Goal: Transaction & Acquisition: Purchase product/service

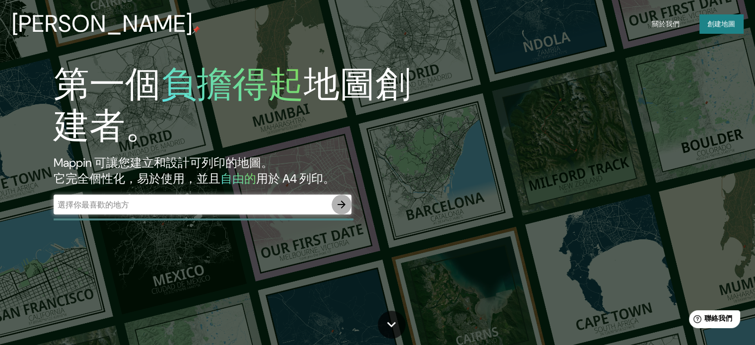
click at [340, 205] on icon "button" at bounding box center [342, 205] width 8 height 8
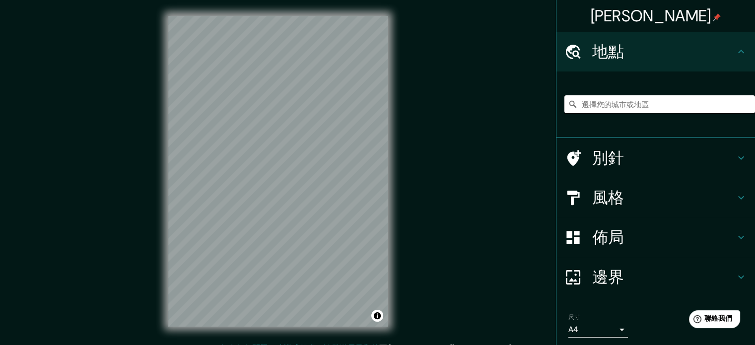
click at [646, 104] on input "選擇您的城市或地區" at bounding box center [659, 104] width 191 height 18
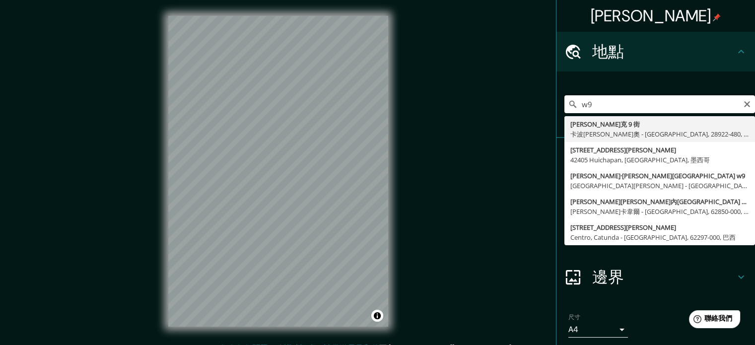
type input "w"
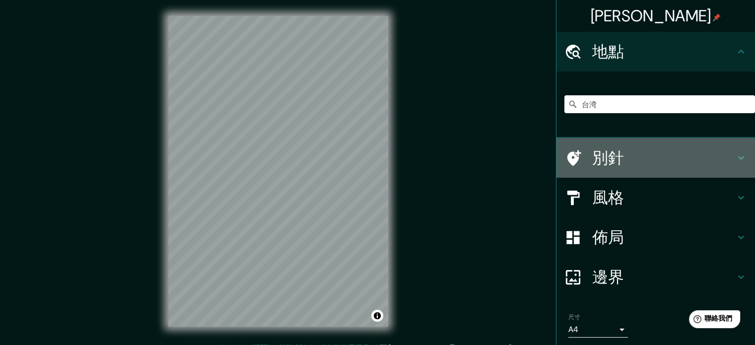
click at [635, 159] on h4 "別針" at bounding box center [663, 158] width 143 height 20
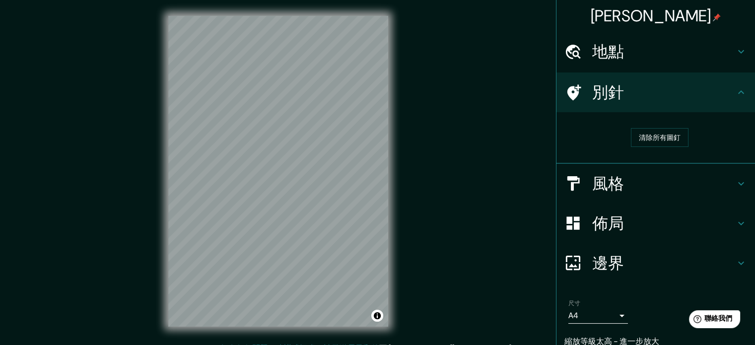
click at [673, 96] on h4 "別針" at bounding box center [663, 92] width 143 height 20
click at [672, 62] on div "地點" at bounding box center [655, 52] width 199 height 40
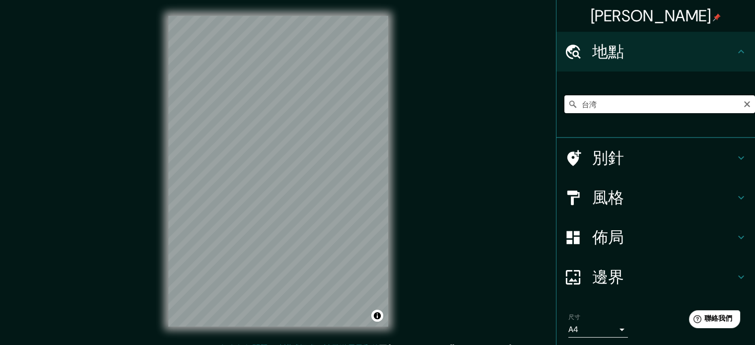
click at [608, 101] on input "台湾" at bounding box center [659, 104] width 191 height 18
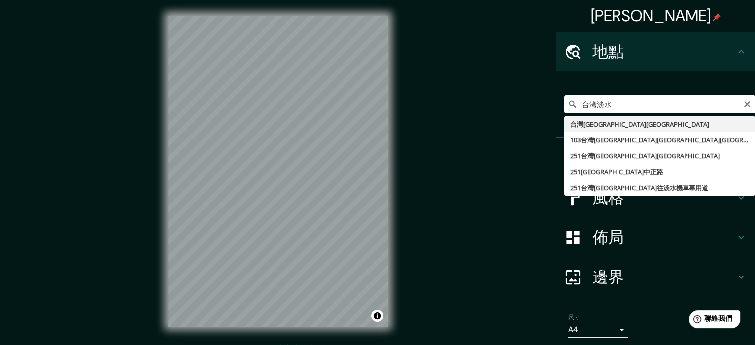
type input "台湾新北市淡水區"
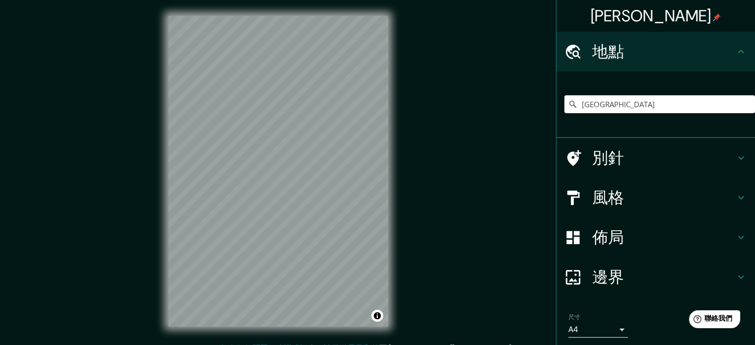
click at [616, 279] on font "邊界" at bounding box center [608, 277] width 32 height 21
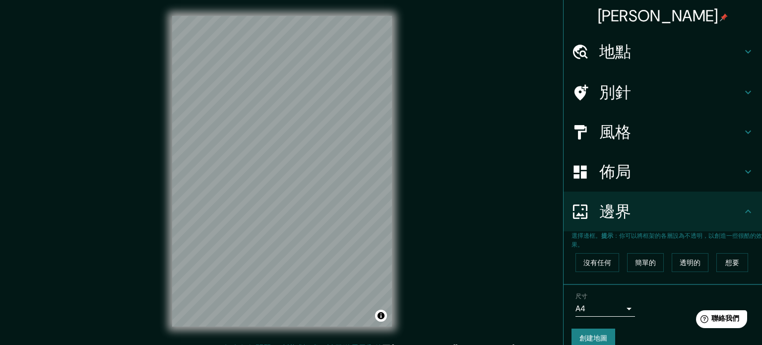
click at [612, 307] on body "馬平 地點 台湾新北市淡水區 別針 風格 佈局 邊界 選擇邊框。 提示 ：你可以將框架的各層設為不透明，以創造一些很酷的效果。 沒有任何 簡單的 透明的 想要…" at bounding box center [381, 172] width 762 height 345
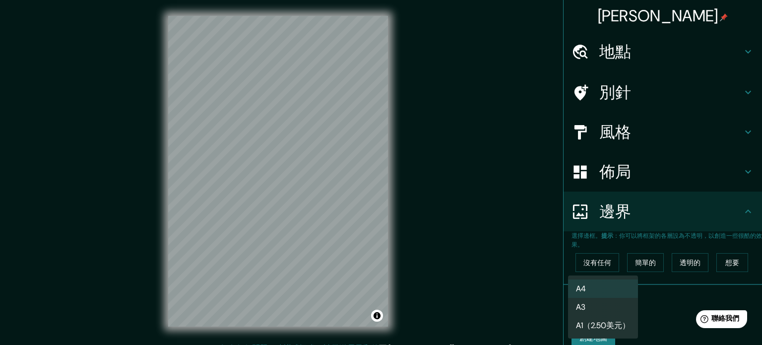
click at [612, 307] on li "A3" at bounding box center [603, 307] width 70 height 18
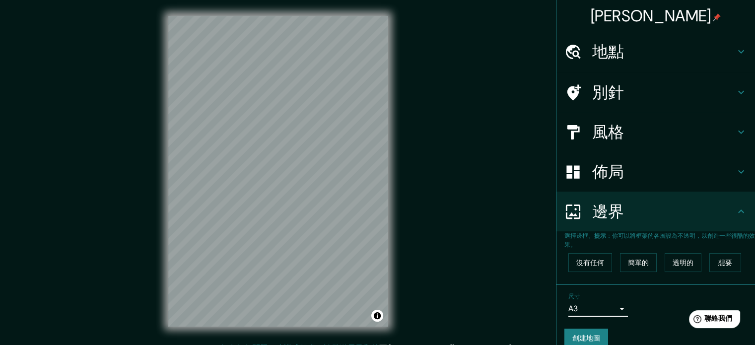
click at [633, 178] on h4 "佈局" at bounding box center [663, 172] width 143 height 20
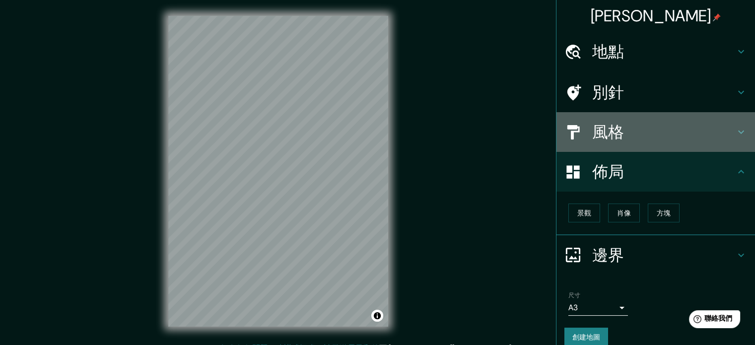
click at [630, 128] on h4 "風格" at bounding box center [663, 132] width 143 height 20
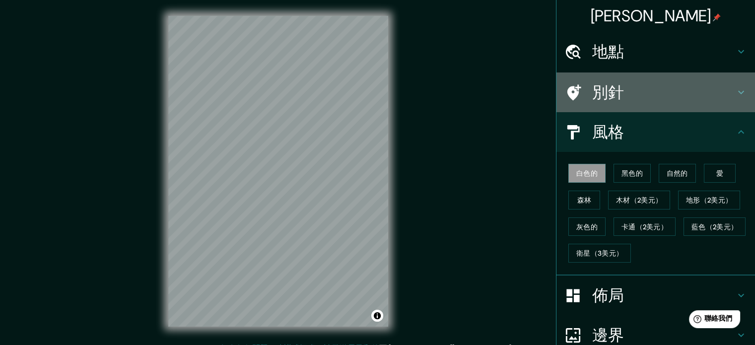
click at [632, 92] on h4 "別針" at bounding box center [663, 92] width 143 height 20
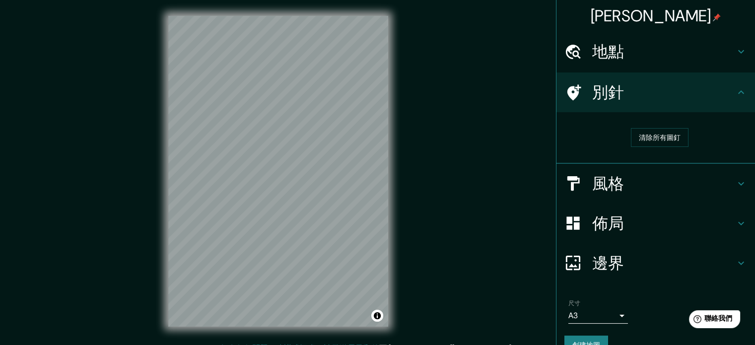
click at [628, 226] on h4 "佈局" at bounding box center [663, 223] width 143 height 20
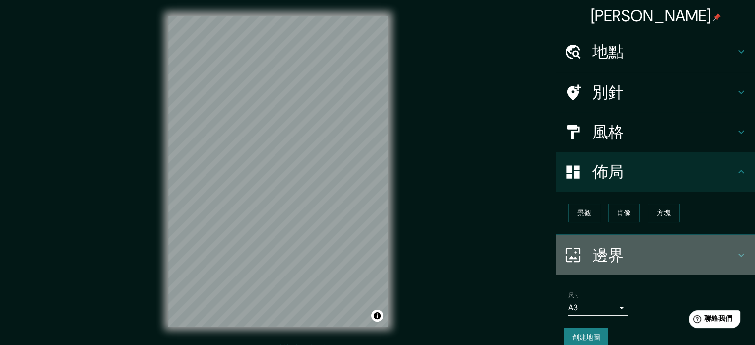
click at [628, 250] on h4 "邊界" at bounding box center [663, 255] width 143 height 20
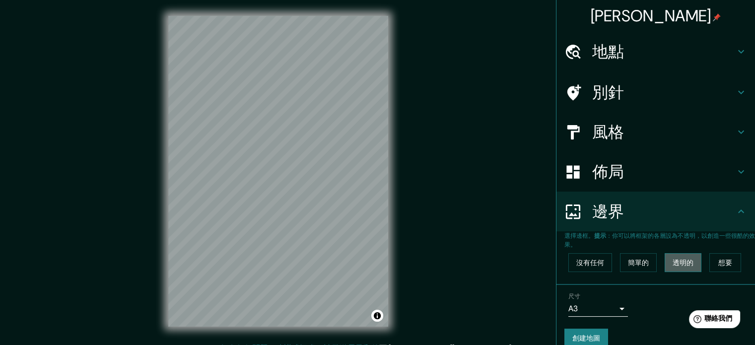
click at [689, 258] on button "透明的" at bounding box center [683, 262] width 37 height 19
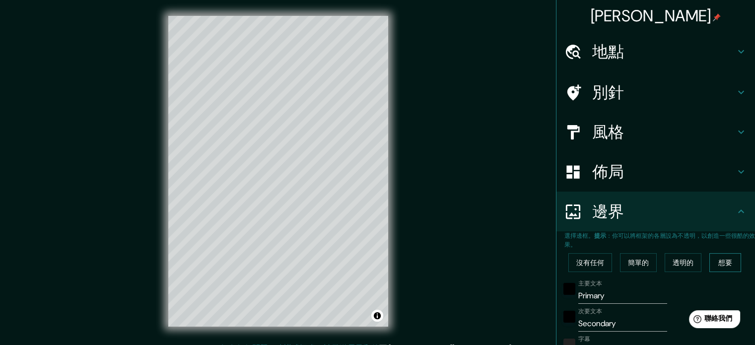
click at [727, 260] on button "想要" at bounding box center [725, 262] width 32 height 19
click at [579, 266] on font "沒有任何" at bounding box center [590, 262] width 28 height 9
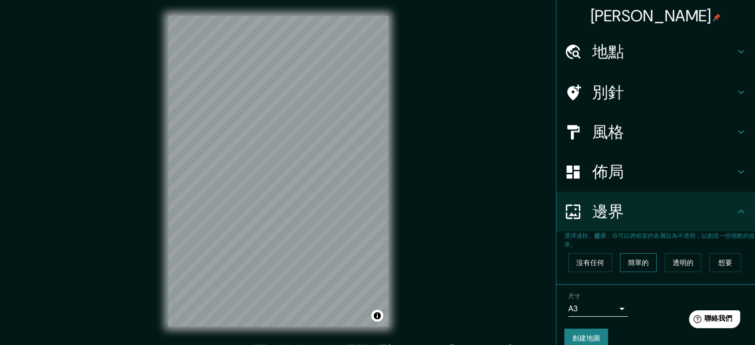
click at [628, 265] on font "簡單的" at bounding box center [638, 262] width 21 height 9
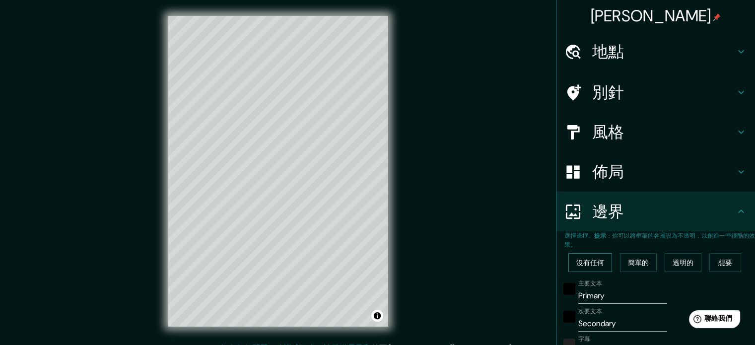
click at [602, 260] on button "沒有任何" at bounding box center [590, 262] width 44 height 19
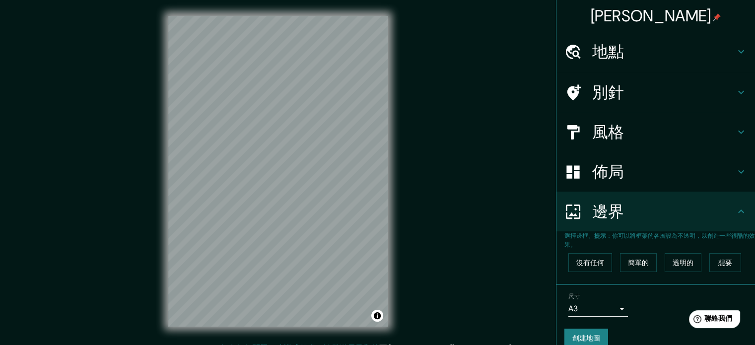
click at [631, 184] on div "佈局" at bounding box center [655, 172] width 199 height 40
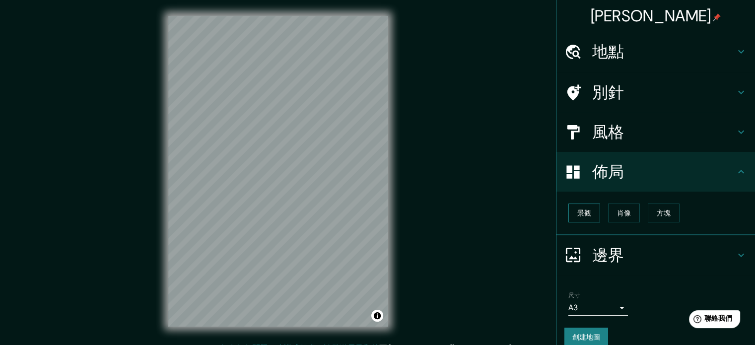
click at [577, 213] on font "景觀" at bounding box center [584, 212] width 14 height 9
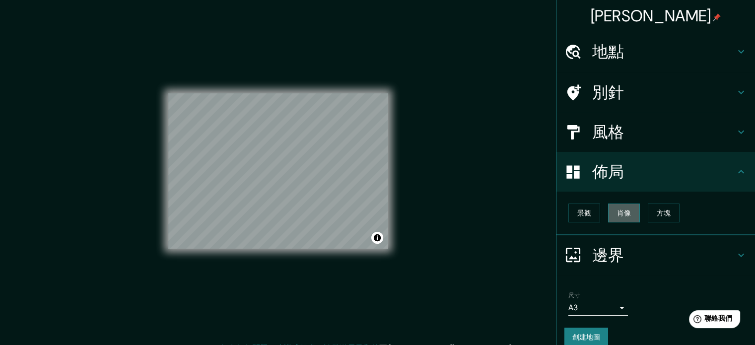
click at [617, 216] on font "肖像" at bounding box center [624, 212] width 14 height 9
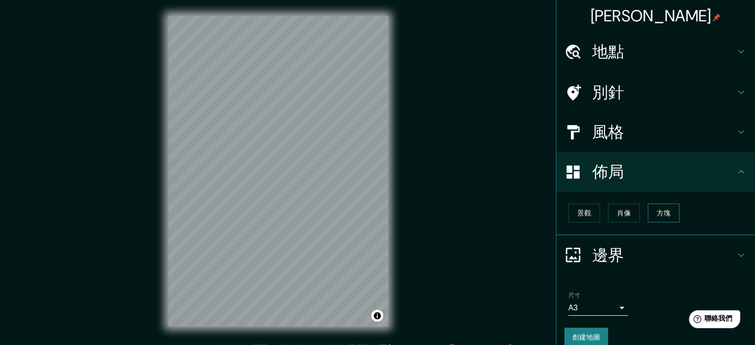
click at [660, 213] on font "方塊" at bounding box center [664, 212] width 14 height 9
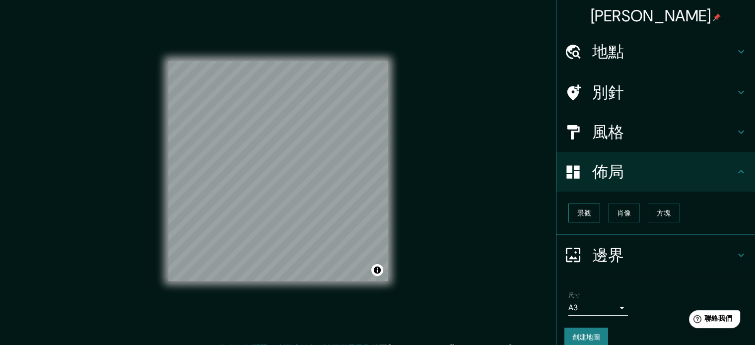
click at [577, 210] on font "景觀" at bounding box center [584, 212] width 14 height 9
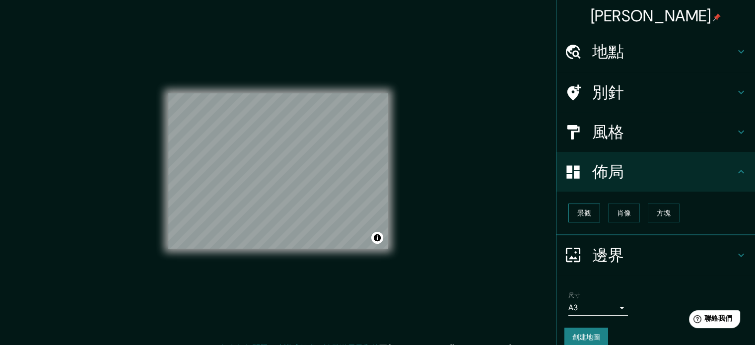
click at [587, 210] on button "景觀" at bounding box center [584, 213] width 32 height 19
click at [617, 211] on font "肖像" at bounding box center [624, 212] width 14 height 9
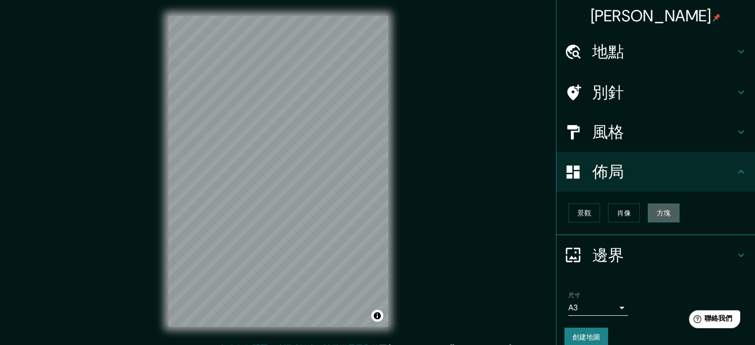
click at [654, 219] on button "方塊" at bounding box center [664, 213] width 32 height 19
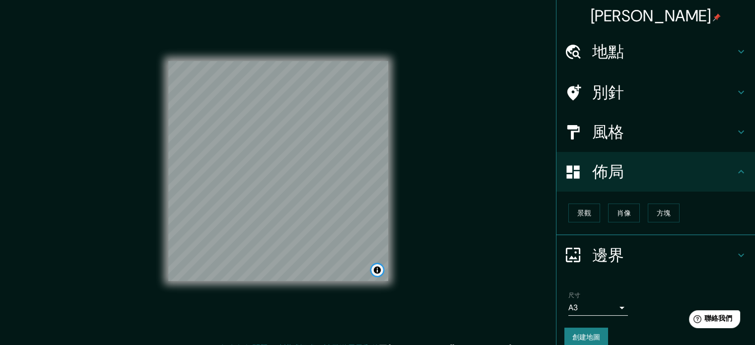
click at [377, 268] on button "切換歸因" at bounding box center [377, 270] width 12 height 12
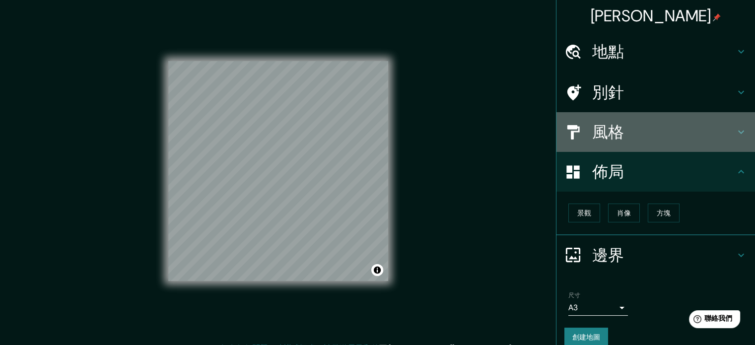
click at [629, 138] on h4 "風格" at bounding box center [663, 132] width 143 height 20
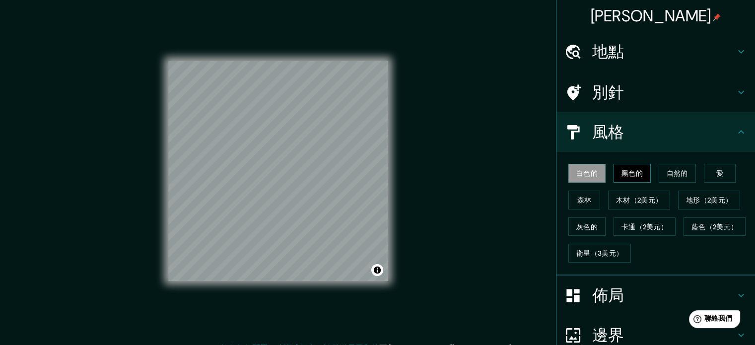
click at [636, 170] on button "黑色的" at bounding box center [632, 173] width 37 height 19
click at [680, 174] on button "自然的" at bounding box center [677, 173] width 37 height 19
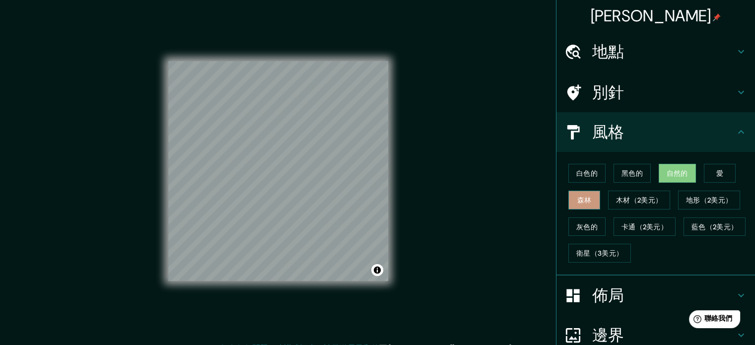
click at [582, 194] on font "森林" at bounding box center [584, 200] width 14 height 13
click at [599, 297] on font "佈局" at bounding box center [608, 295] width 32 height 21
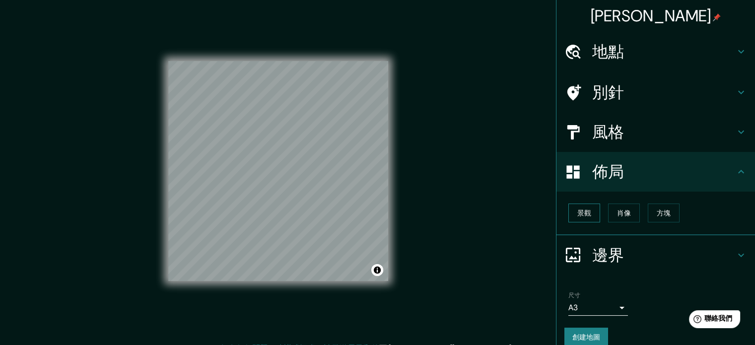
click at [584, 213] on button "景觀" at bounding box center [584, 213] width 32 height 19
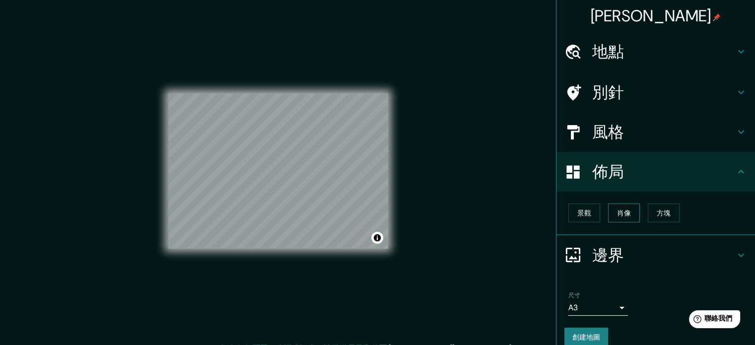
click at [617, 212] on font "肖像" at bounding box center [624, 212] width 14 height 9
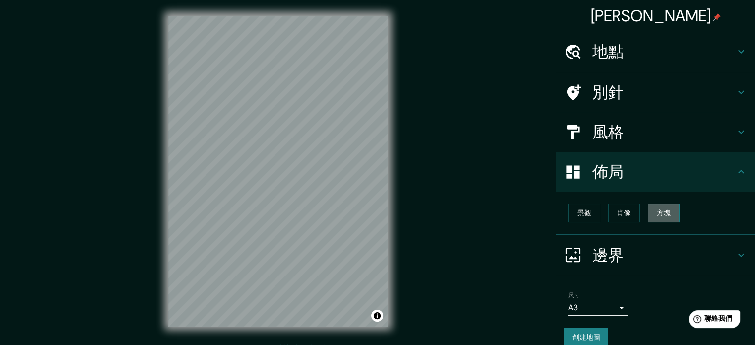
click at [662, 213] on font "方塊" at bounding box center [664, 212] width 14 height 9
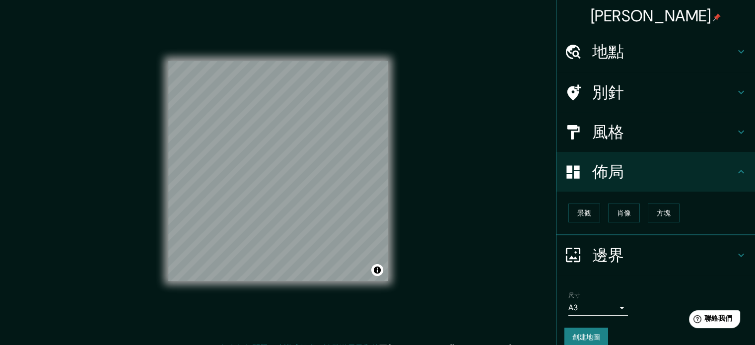
click at [685, 130] on h4 "風格" at bounding box center [663, 132] width 143 height 20
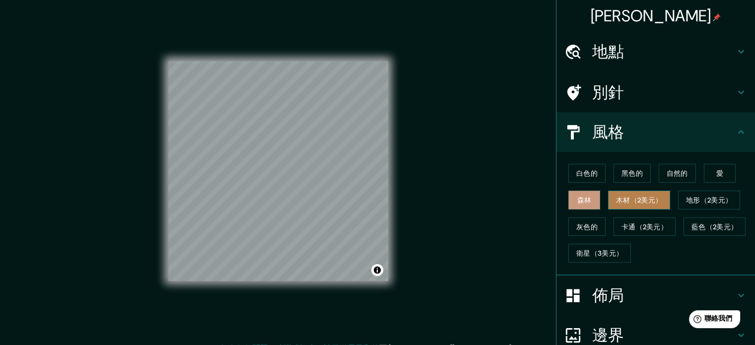
click at [637, 202] on font "木材（2美元）" at bounding box center [639, 200] width 46 height 9
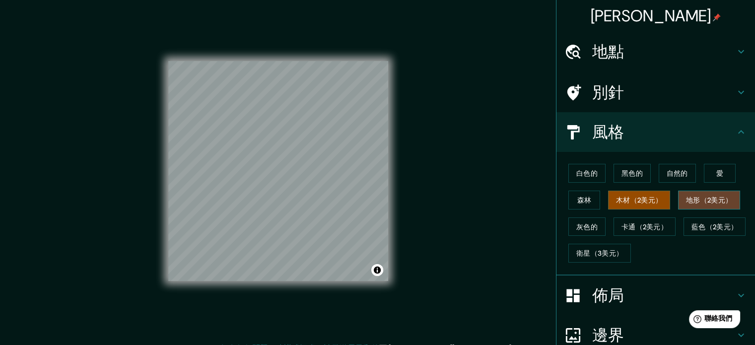
click at [706, 200] on font "地形（2美元）" at bounding box center [709, 200] width 46 height 9
click at [568, 227] on button "灰色的" at bounding box center [586, 226] width 37 height 19
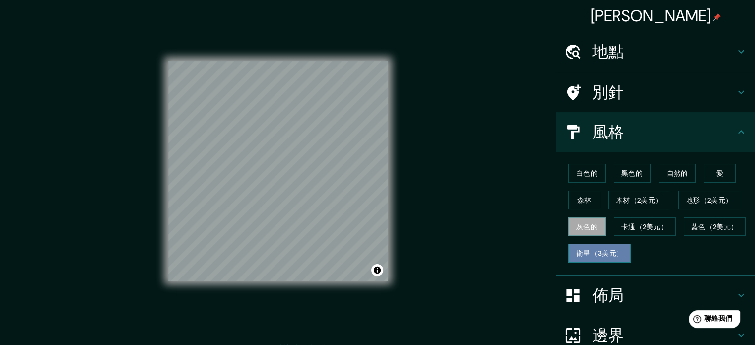
click at [590, 249] on font "衛星（3美元）" at bounding box center [599, 253] width 47 height 9
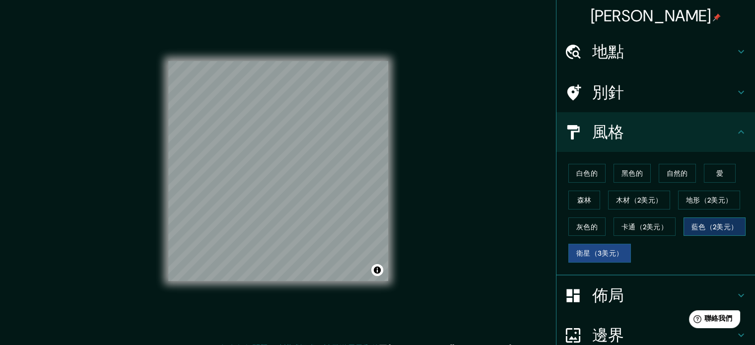
click at [691, 225] on font "藍色（2美元）" at bounding box center [714, 226] width 46 height 9
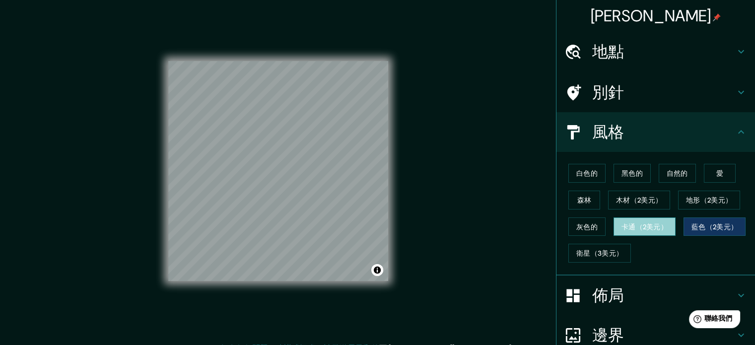
click at [652, 230] on font "卡通（2美元）" at bounding box center [644, 226] width 46 height 13
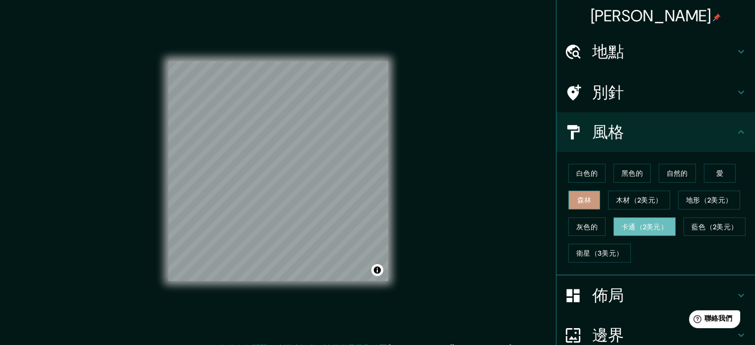
click at [585, 200] on button "森林" at bounding box center [584, 200] width 32 height 19
click at [704, 168] on button "愛" at bounding box center [720, 173] width 32 height 19
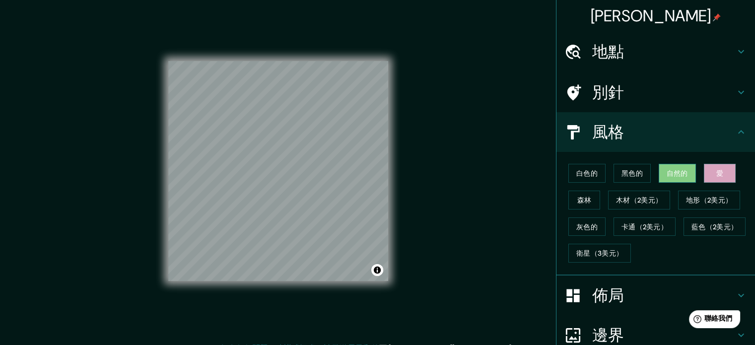
click at [669, 174] on font "自然的" at bounding box center [677, 173] width 21 height 9
click at [716, 177] on font "愛" at bounding box center [719, 173] width 7 height 9
click at [579, 206] on button "森林" at bounding box center [584, 200] width 32 height 19
click at [715, 175] on button "愛" at bounding box center [720, 173] width 32 height 19
click at [631, 170] on font "黑色的" at bounding box center [631, 173] width 21 height 9
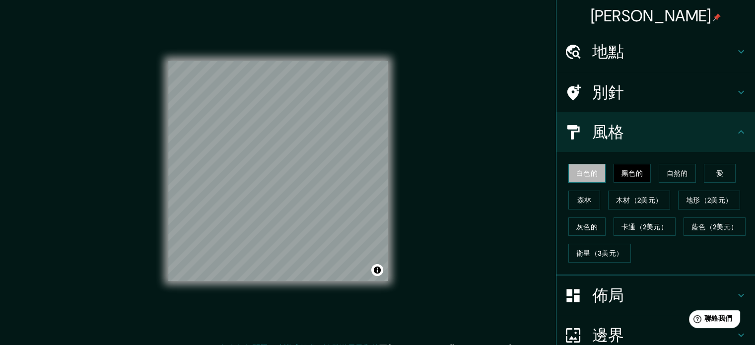
click at [578, 176] on font "白色的" at bounding box center [586, 173] width 21 height 9
click at [716, 177] on font "愛" at bounding box center [719, 173] width 7 height 9
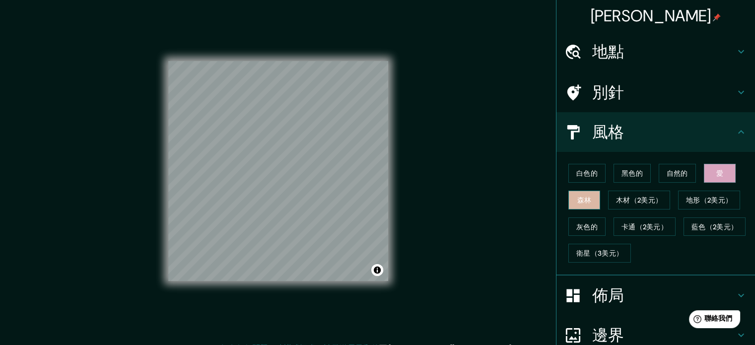
click at [579, 201] on font "森林" at bounding box center [584, 200] width 14 height 9
click at [725, 177] on button "愛" at bounding box center [720, 173] width 32 height 19
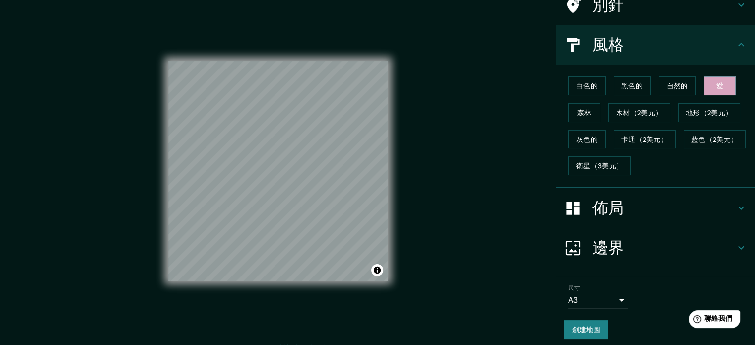
scroll to position [91, 0]
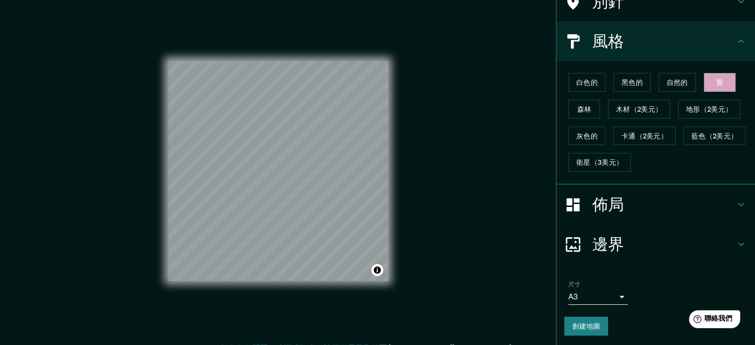
click at [572, 327] on font "創建地圖" at bounding box center [586, 326] width 28 height 9
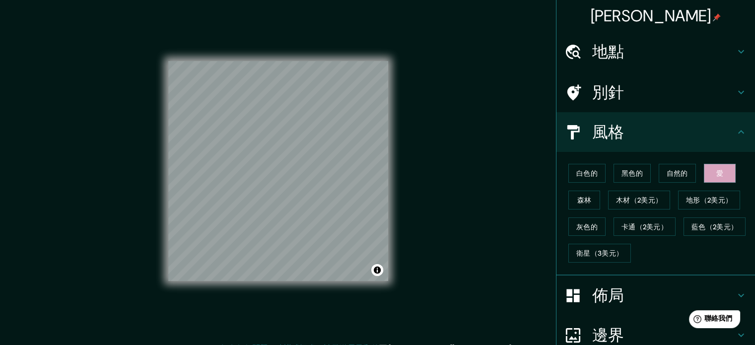
scroll to position [0, 0]
click at [665, 92] on h4 "別針" at bounding box center [663, 92] width 143 height 20
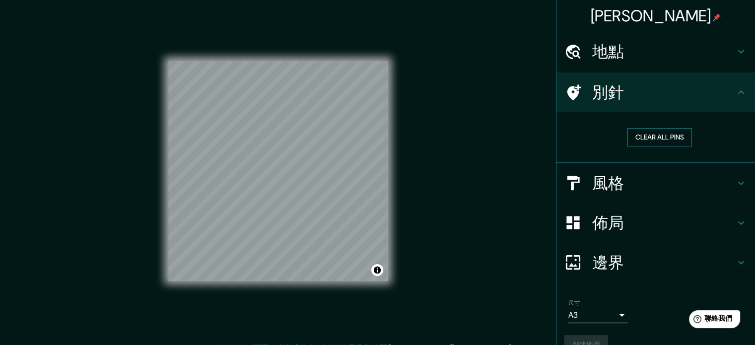
click at [661, 135] on button "Clear all pins" at bounding box center [659, 137] width 65 height 18
click at [666, 133] on button "Clear all pins" at bounding box center [659, 137] width 65 height 18
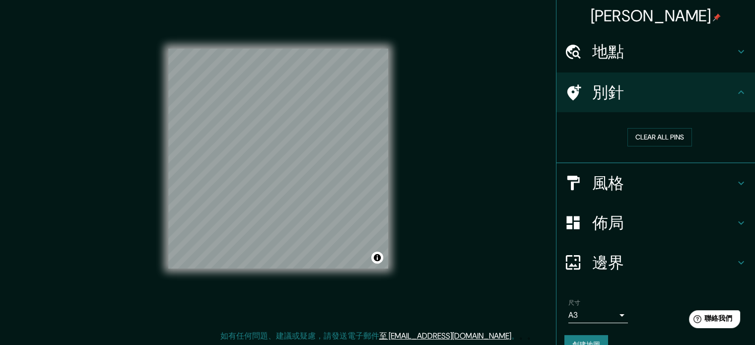
scroll to position [13, 0]
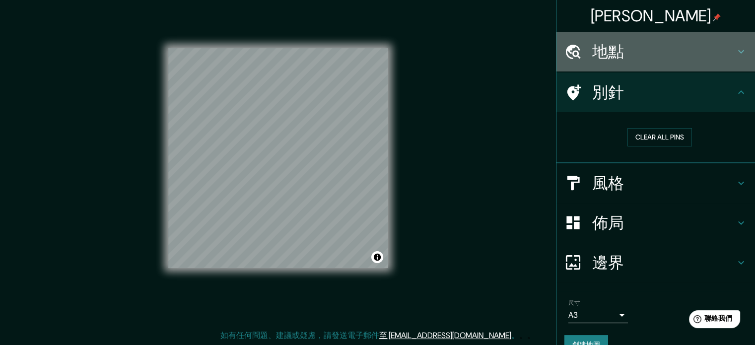
click at [669, 51] on h4 "地點" at bounding box center [663, 52] width 143 height 20
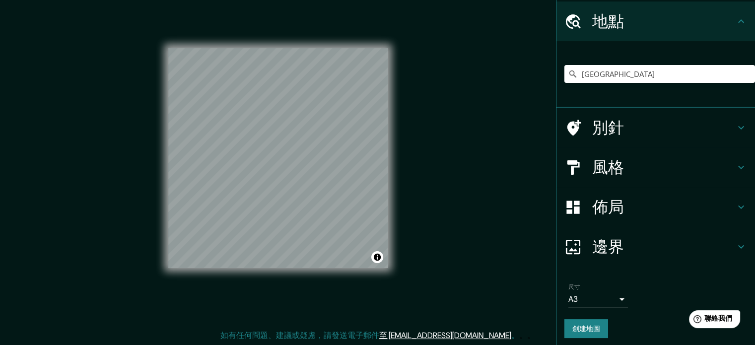
scroll to position [34, 0]
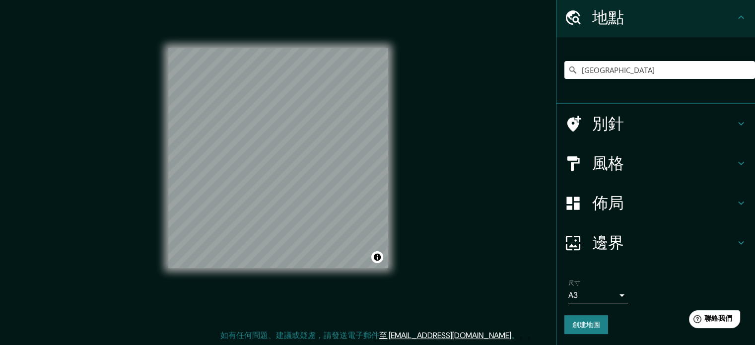
click at [593, 324] on button "創建地圖" at bounding box center [586, 324] width 44 height 19
click at [462, 287] on div "馬平 地點 台湾新北市淡水區 別針 風格 佈局 邊界 選擇邊框。 提示 ：你可以將框架的各層設為不透明，以創造一些很酷的效果。 沒有任何 簡單的 透明的 想要…" at bounding box center [377, 166] width 755 height 358
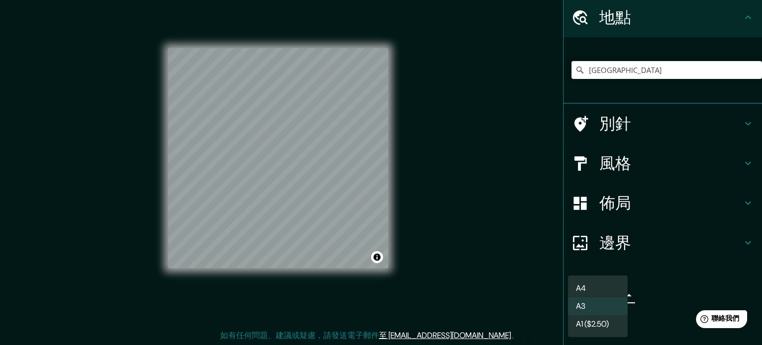
click at [604, 291] on body "馬平 地點 台湾新北市淡水區 別針 風格 佈局 邊界 選擇邊框。 提示 ：你可以將框架的各層設為不透明，以創造一些很酷的效果。 沒有任何 簡單的 透明的 想要…" at bounding box center [381, 159] width 762 height 345
click at [679, 297] on div at bounding box center [381, 172] width 762 height 345
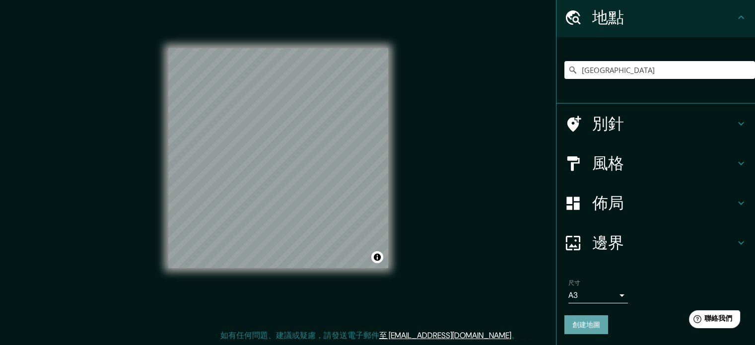
click at [579, 326] on font "創建地圖" at bounding box center [586, 324] width 28 height 9
click at [736, 19] on icon at bounding box center [741, 17] width 12 height 12
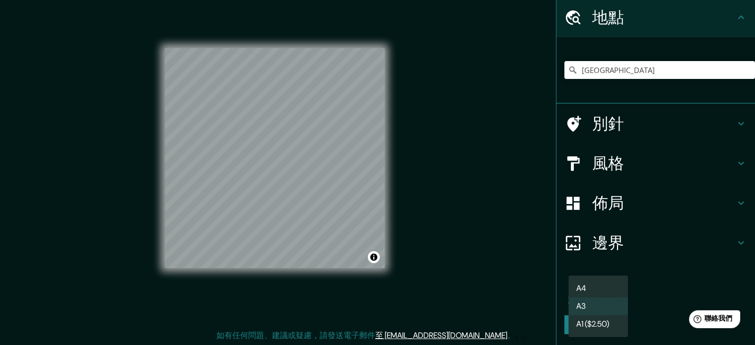
click at [610, 299] on body "馬平 地點 台湾新北市淡水區 別針 風格 佈局 邊界 選擇邊框。 提示 ：你可以將框架的各層設為不透明，以創造一些很酷的效果。 沒有任何 簡單的 透明的 想要…" at bounding box center [377, 159] width 755 height 345
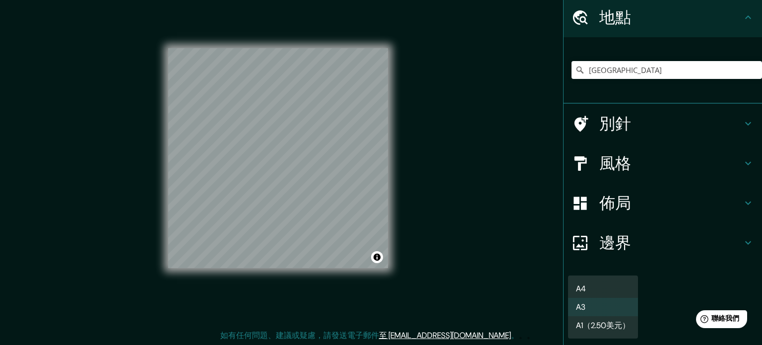
click at [609, 292] on li "A4" at bounding box center [603, 288] width 70 height 18
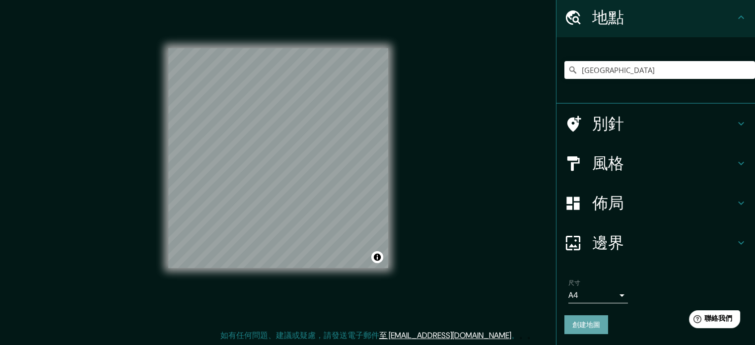
click at [586, 322] on font "創建地圖" at bounding box center [586, 324] width 28 height 9
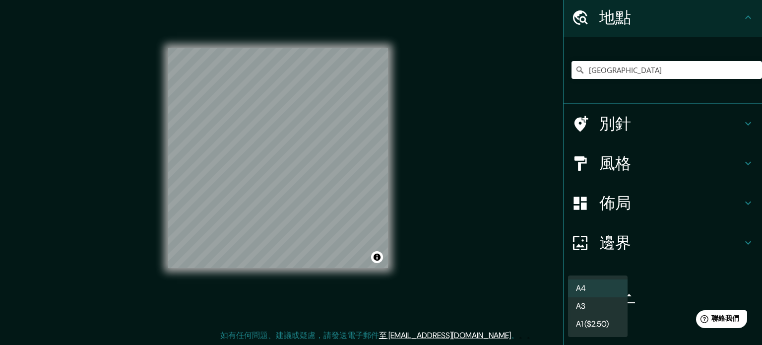
click at [614, 295] on body "馬平 地點 台湾新北市淡水區 別針 風格 佈局 邊界 選擇邊框。 提示 ：你可以將框架的各層設為不透明，以創造一些很酷的效果。 沒有任何 簡單的 透明的 想要…" at bounding box center [381, 159] width 762 height 345
click at [605, 305] on li "A3" at bounding box center [603, 307] width 70 height 18
type input "a4"
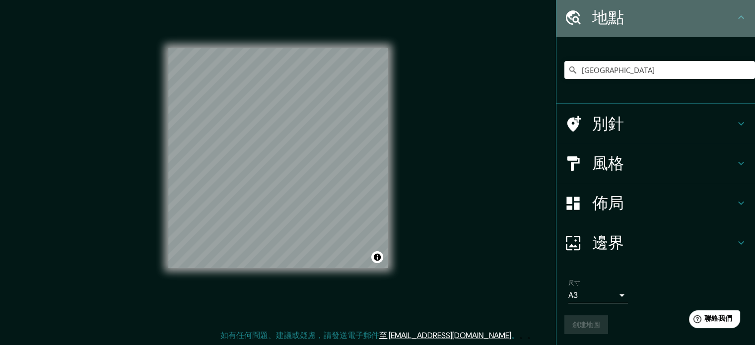
click at [735, 20] on icon at bounding box center [741, 17] width 12 height 12
click at [732, 25] on div "地點" at bounding box center [655, 18] width 199 height 40
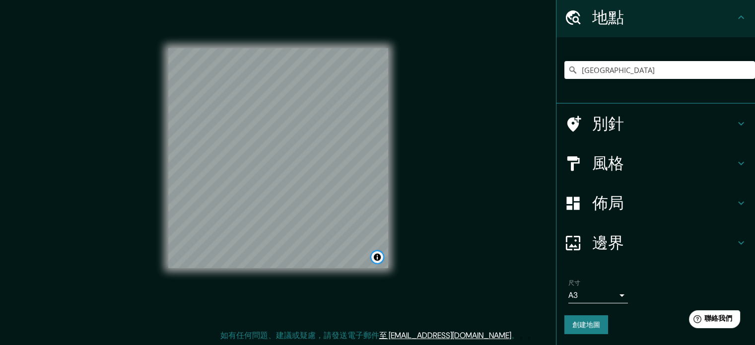
click at [381, 260] on button "切換歸因" at bounding box center [377, 257] width 12 height 12
click at [424, 76] on div "馬平 地點 台湾新北市淡水區 別針 風格 佈局 邊界 選擇邊框。 提示 ：你可以將框架的各層設為不透明，以創造一些很酷的效果。 沒有任何 簡單的 透明的 想要…" at bounding box center [377, 166] width 755 height 358
click at [602, 248] on font "邊界" at bounding box center [608, 242] width 32 height 21
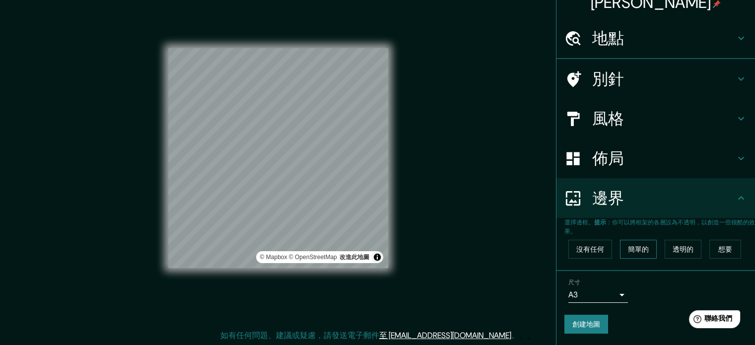
scroll to position [13, 0]
click at [604, 198] on font "邊界" at bounding box center [608, 198] width 32 height 21
click at [633, 115] on h4 "風格" at bounding box center [663, 119] width 143 height 20
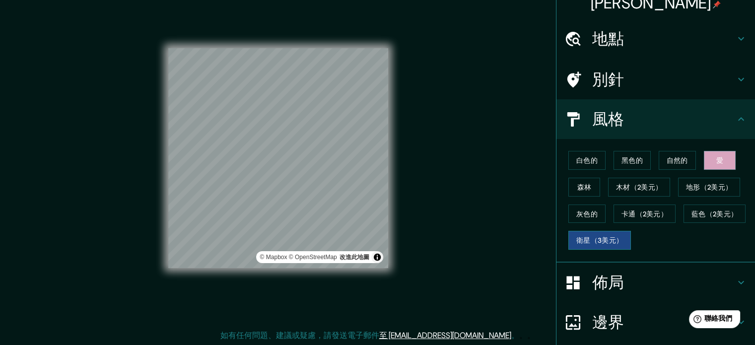
click at [601, 237] on font "衛星（3美元）" at bounding box center [599, 240] width 47 height 9
drag, startPoint x: 389, startPoint y: 192, endPoint x: 574, endPoint y: 160, distance: 187.4
click at [576, 160] on font "白色的" at bounding box center [586, 160] width 21 height 9
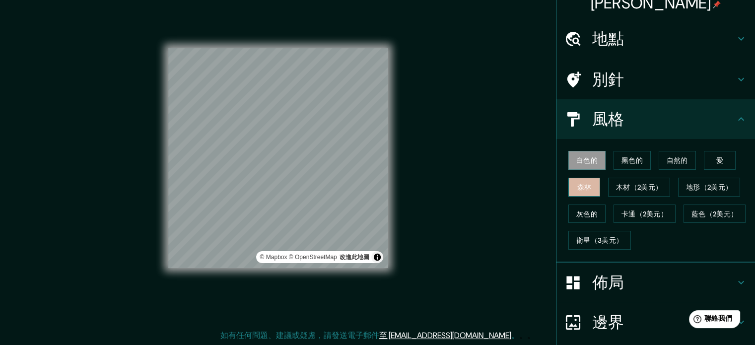
click at [579, 187] on font "森林" at bounding box center [584, 187] width 14 height 9
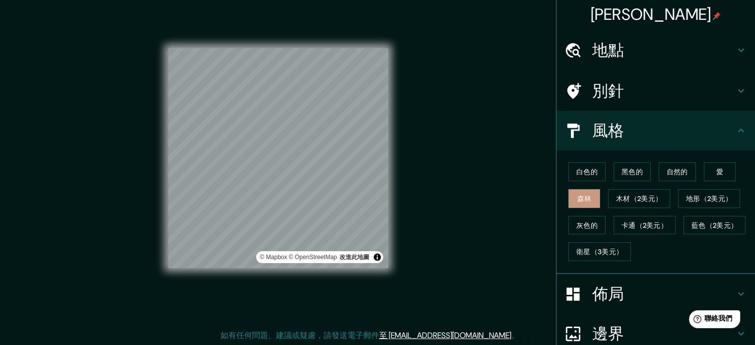
scroll to position [0, 0]
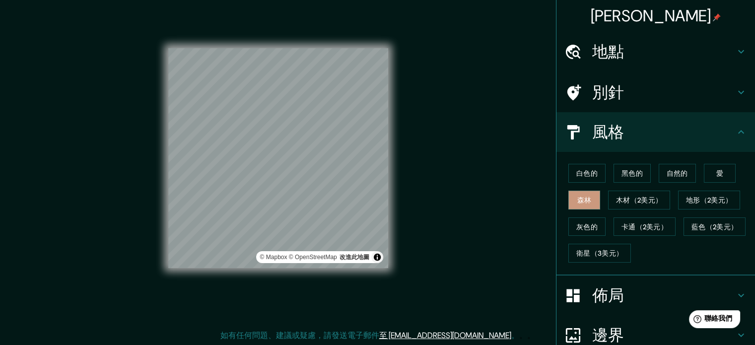
click at [656, 16] on font "[PERSON_NAME]" at bounding box center [651, 15] width 121 height 21
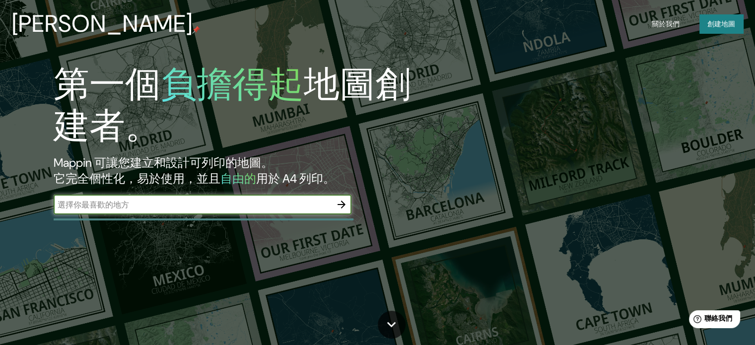
scroll to position [13, 0]
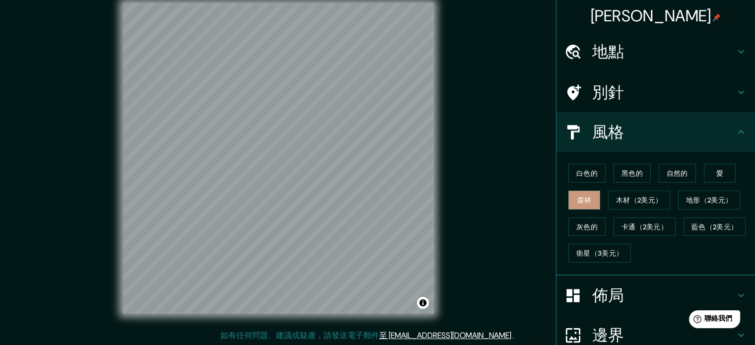
click at [691, 49] on h4 "地點" at bounding box center [663, 52] width 143 height 20
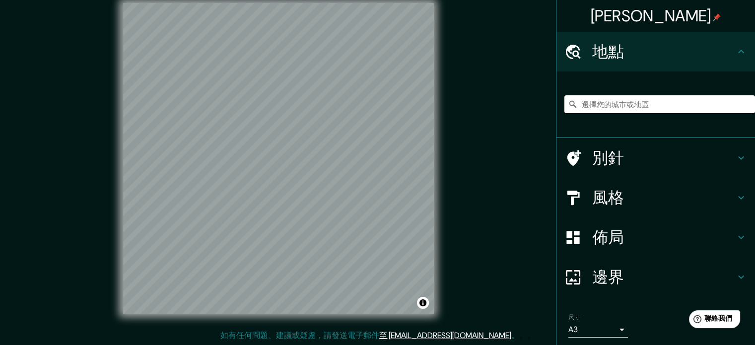
click at [685, 102] on input "選擇您的城市或地區" at bounding box center [659, 104] width 191 height 18
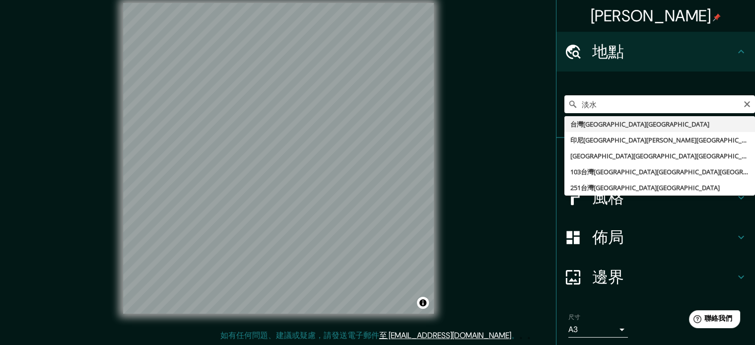
type input "台湾新北市淡水區"
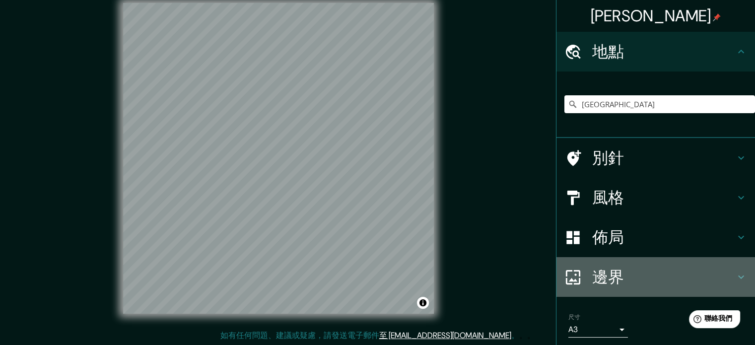
click at [631, 275] on h4 "邊界" at bounding box center [663, 277] width 143 height 20
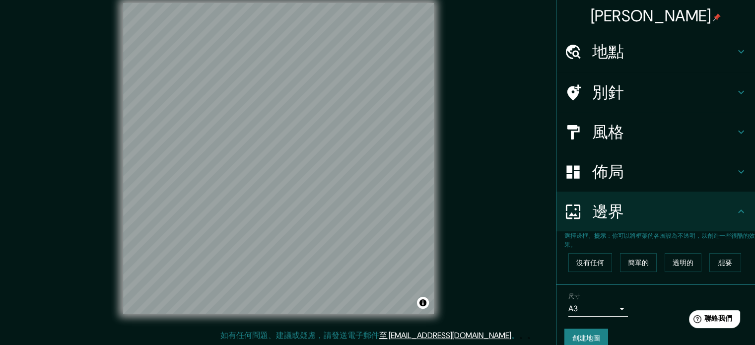
click at [629, 218] on h4 "邊界" at bounding box center [663, 212] width 143 height 20
click at [588, 337] on font "創建地圖" at bounding box center [586, 338] width 28 height 9
drag, startPoint x: 583, startPoint y: 327, endPoint x: 637, endPoint y: 329, distance: 54.1
click at [639, 338] on div "創建地圖" at bounding box center [655, 338] width 183 height 19
drag, startPoint x: 588, startPoint y: 337, endPoint x: 617, endPoint y: 328, distance: 31.2
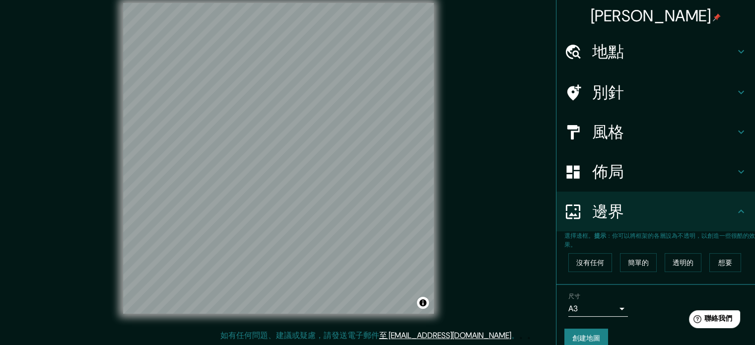
click at [617, 329] on div "創建地圖" at bounding box center [655, 338] width 183 height 19
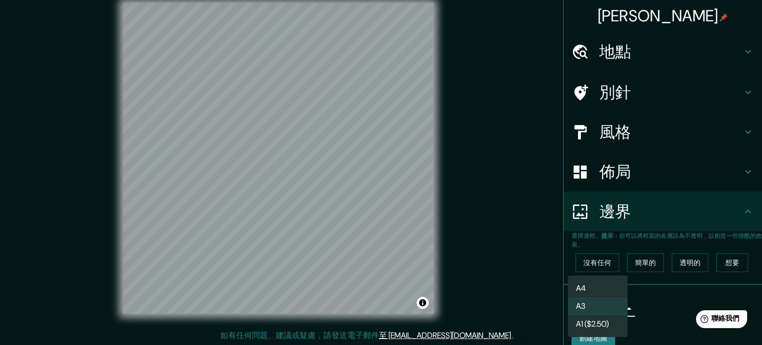
click at [612, 310] on body "馬平 地點 台湾新北市淡水區 別針 風格 佈局 邊界 選擇邊框。 提示 ：你可以將框架的各層設為不透明，以創造一些很酷的效果。 沒有任何 簡單的 透明的 想要…" at bounding box center [381, 159] width 762 height 345
click at [615, 290] on li "A4" at bounding box center [603, 288] width 70 height 18
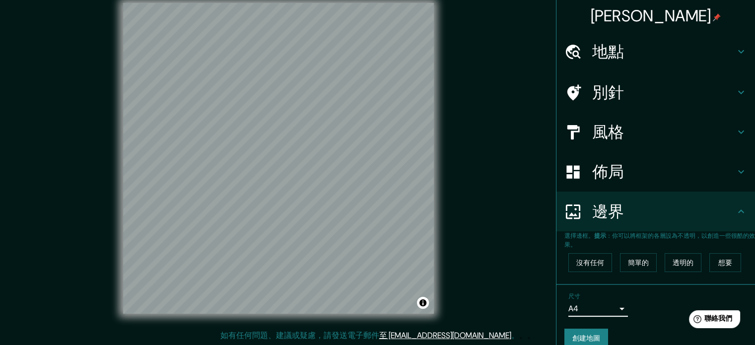
click at [609, 309] on body "馬平 地點 台湾新北市淡水區 別針 風格 佈局 邊界 選擇邊框。 提示 ：你可以將框架的各層設為不透明，以創造一些很酷的效果。 沒有任何 簡單的 透明的 想要…" at bounding box center [377, 159] width 755 height 345
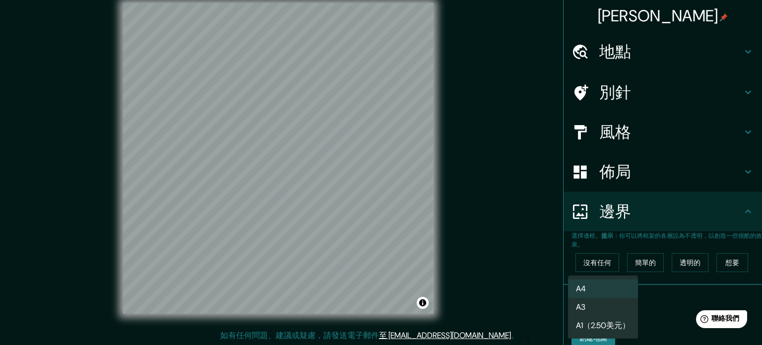
click at [613, 306] on li "A3" at bounding box center [603, 307] width 70 height 18
type input "a4"
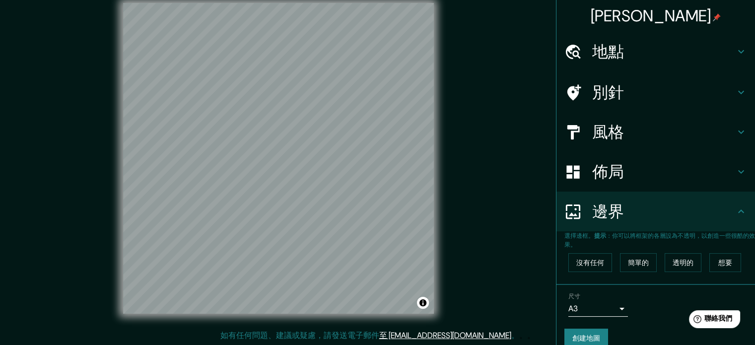
drag, startPoint x: 746, startPoint y: 99, endPoint x: 752, endPoint y: 148, distance: 49.9
click at [752, 148] on div "馬平 地點 台湾新北市淡水區 別針 風格 佈局 邊界 選擇邊框。 提示 ：你可以將框架的各層設為不透明，以創造一些很酷的效果。 沒有任何 簡單的 透明的 想要…" at bounding box center [655, 172] width 199 height 345
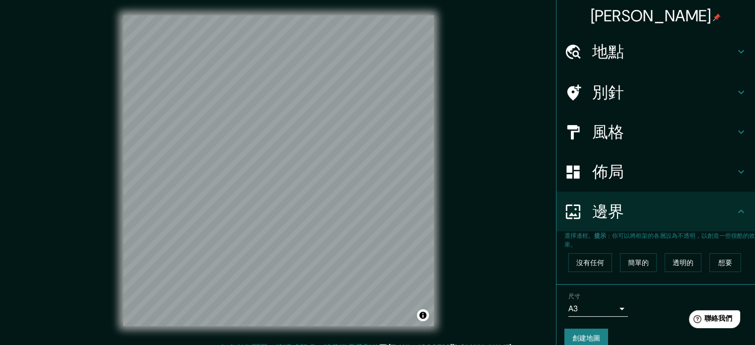
scroll to position [0, 0]
